Goal: Task Accomplishment & Management: Use online tool/utility

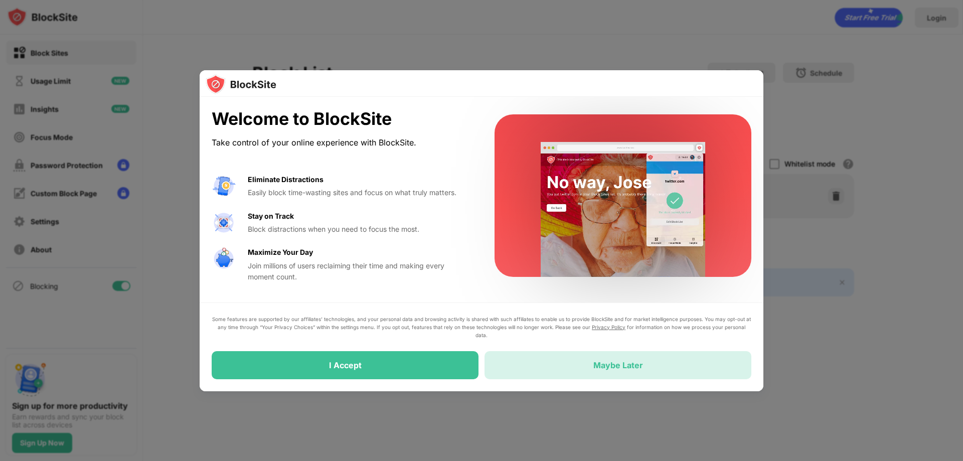
click at [562, 371] on div "Maybe Later" at bounding box center [617, 365] width 267 height 28
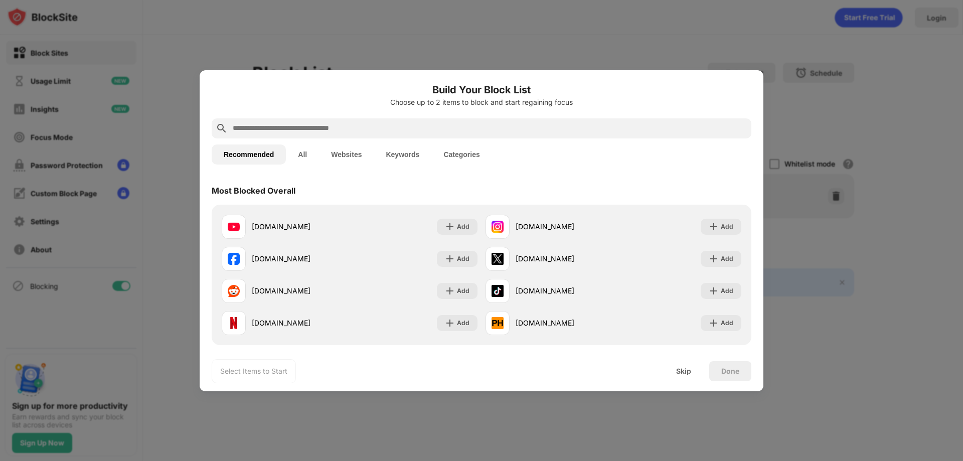
click at [373, 129] on input "text" at bounding box center [490, 128] width 516 height 12
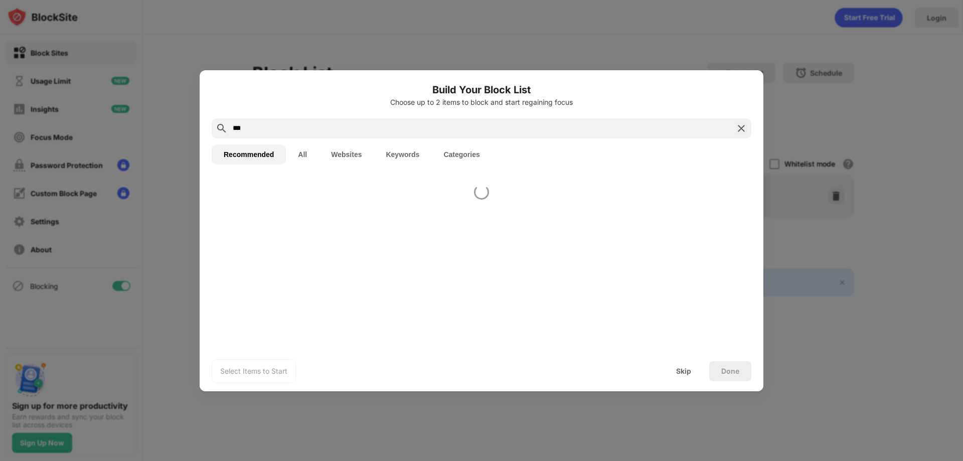
type input "*"
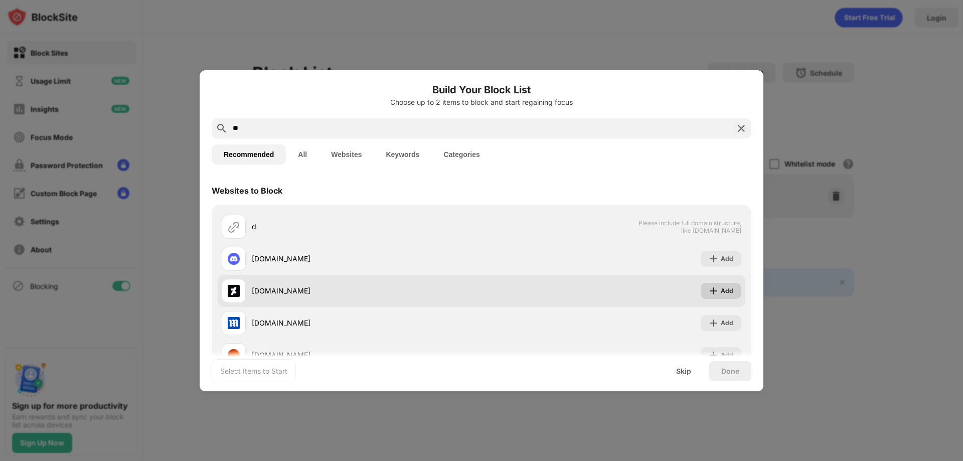
type input "*"
click at [730, 292] on div "Add" at bounding box center [721, 291] width 41 height 16
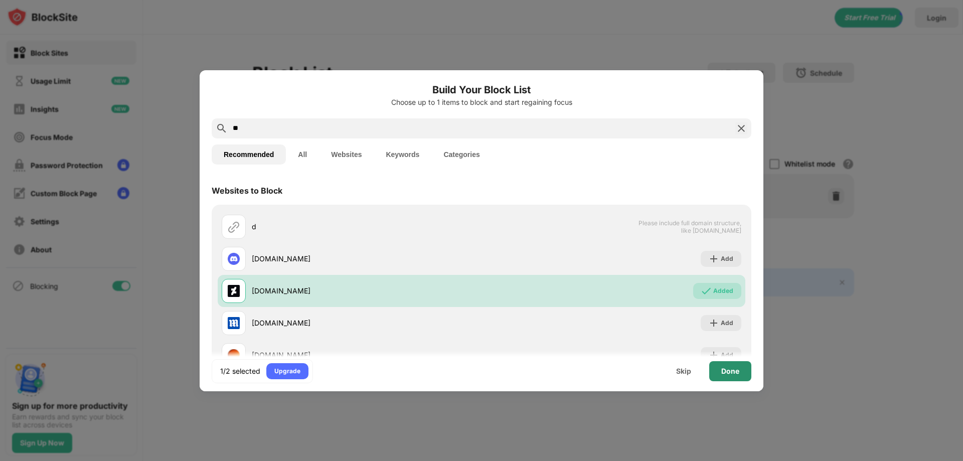
click at [733, 368] on div "Done" at bounding box center [730, 371] width 18 height 8
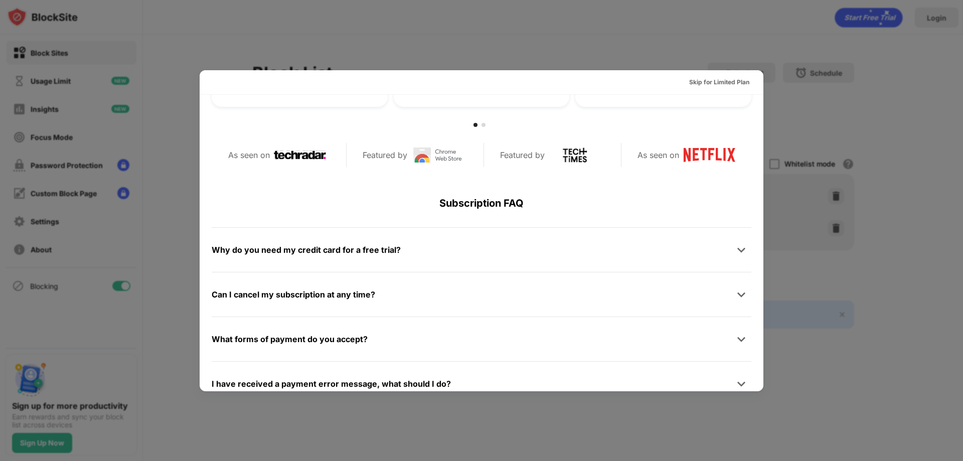
scroll to position [489, 0]
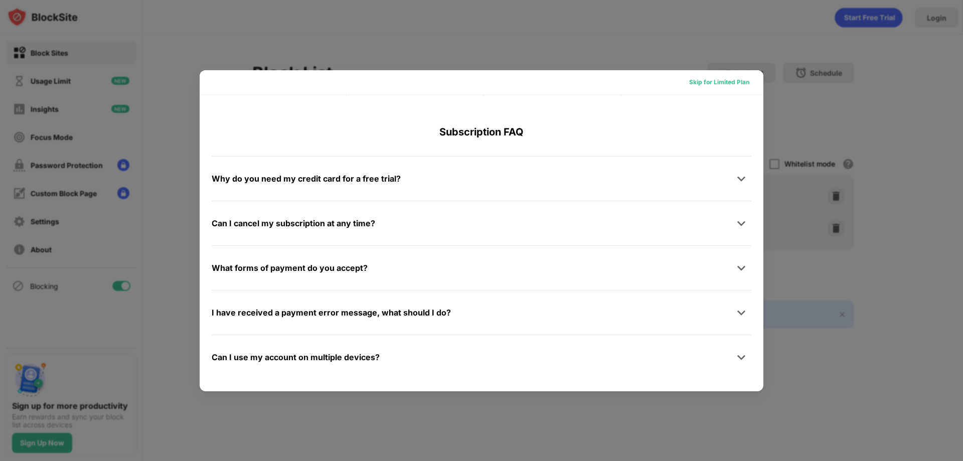
click at [715, 78] on div "Skip for Limited Plan" at bounding box center [719, 82] width 60 height 10
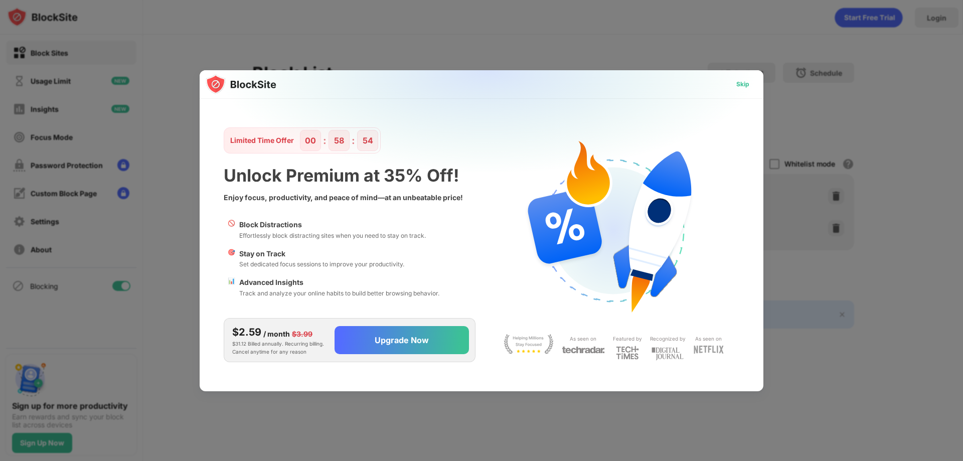
click at [744, 82] on div "Skip" at bounding box center [742, 84] width 13 height 10
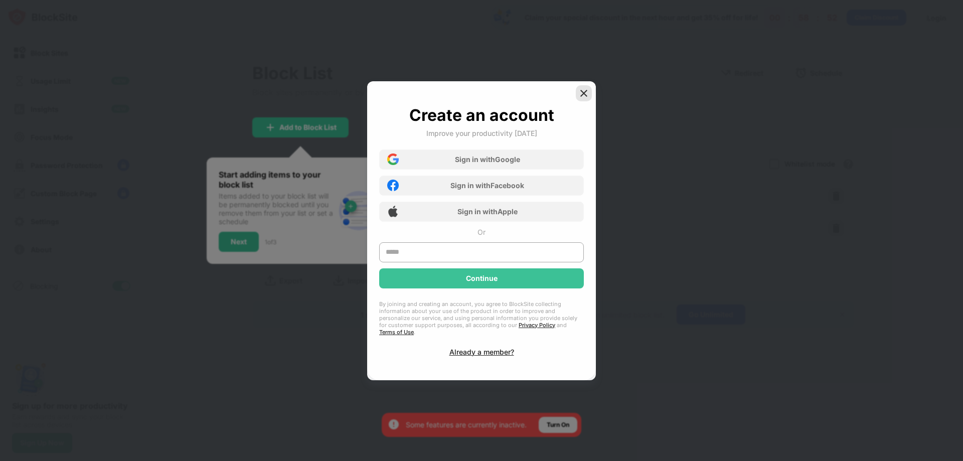
click at [587, 96] on img at bounding box center [584, 93] width 10 height 10
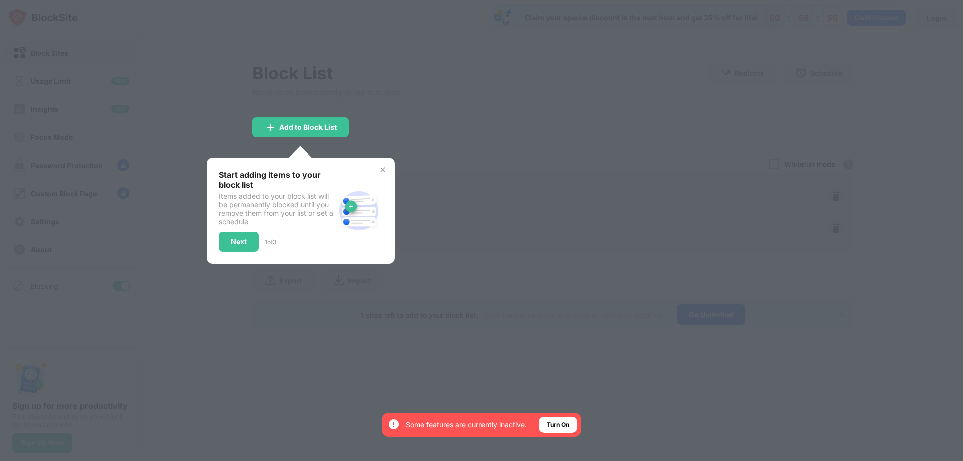
click at [381, 168] on img at bounding box center [383, 169] width 8 height 8
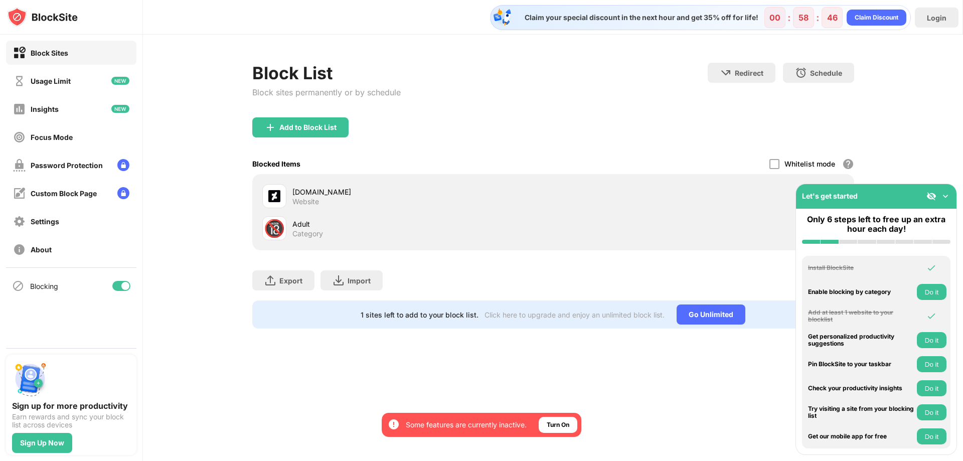
click at [945, 193] on img at bounding box center [945, 196] width 10 height 10
